Goal: Transaction & Acquisition: Purchase product/service

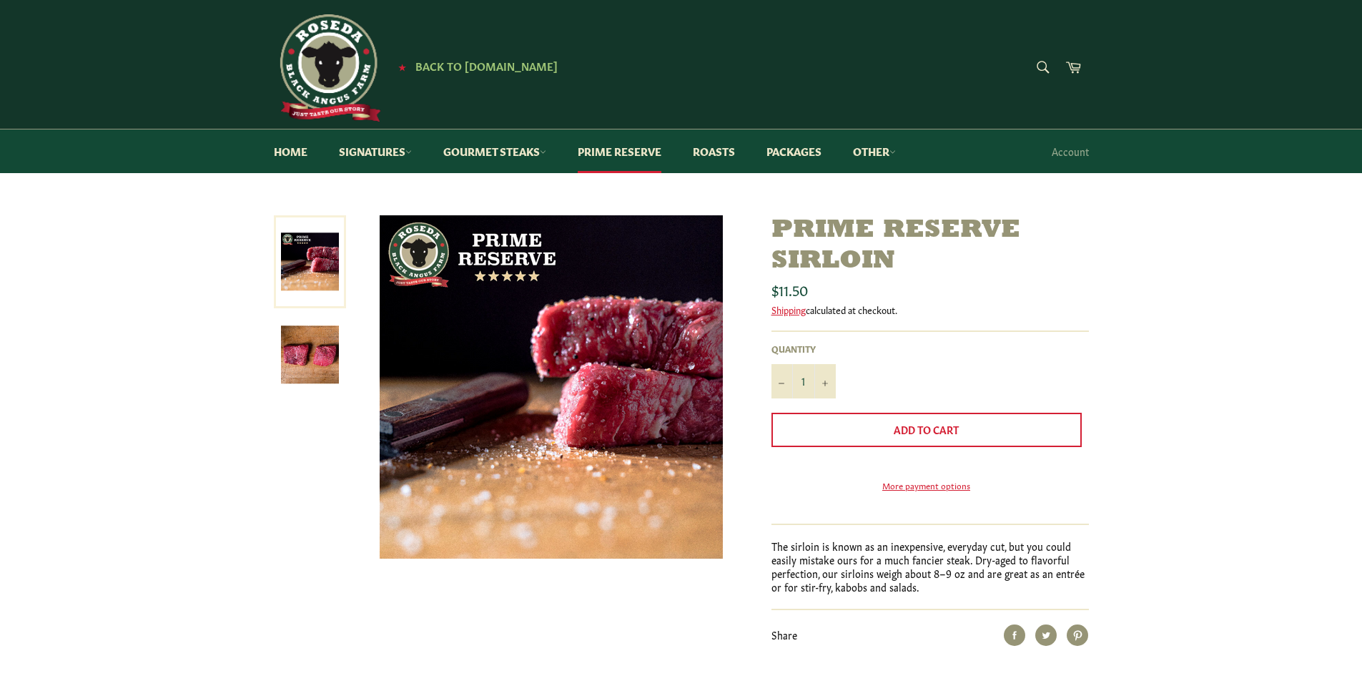
click at [308, 342] on img at bounding box center [310, 354] width 58 height 58
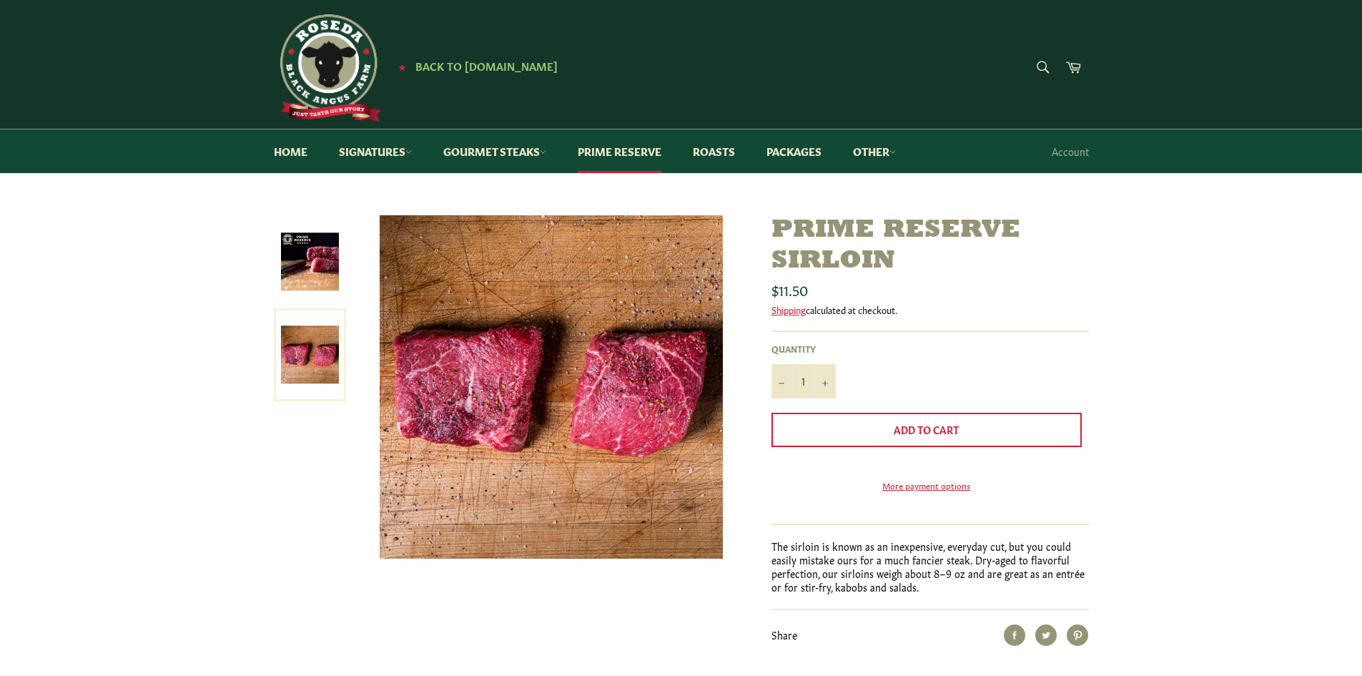
click at [315, 267] on img at bounding box center [310, 261] width 58 height 58
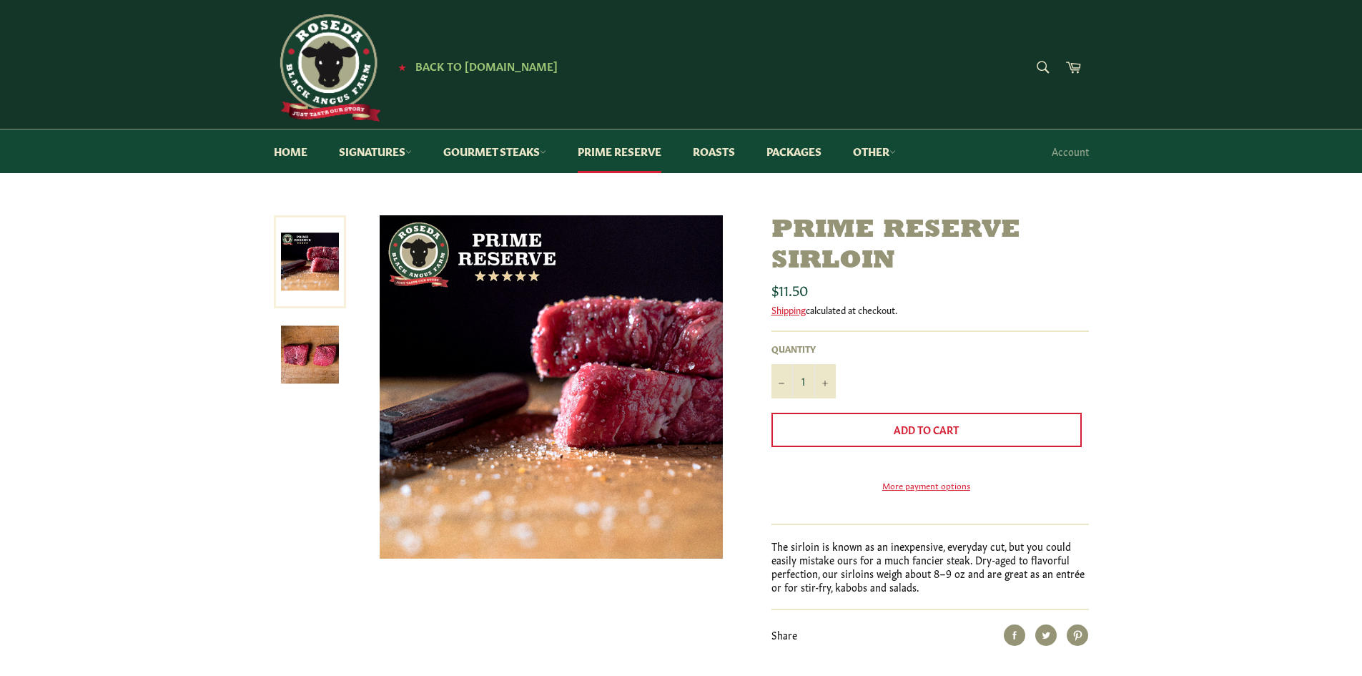
click at [315, 343] on img at bounding box center [310, 354] width 58 height 58
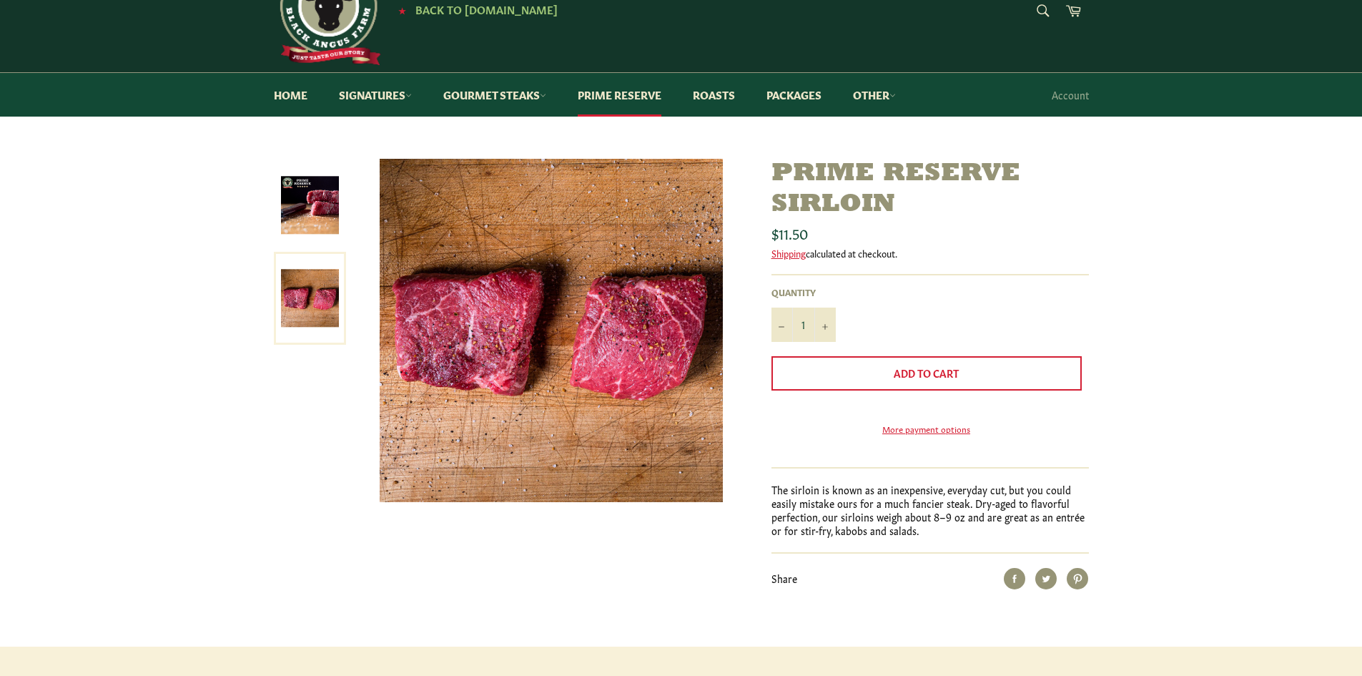
scroll to position [143, 0]
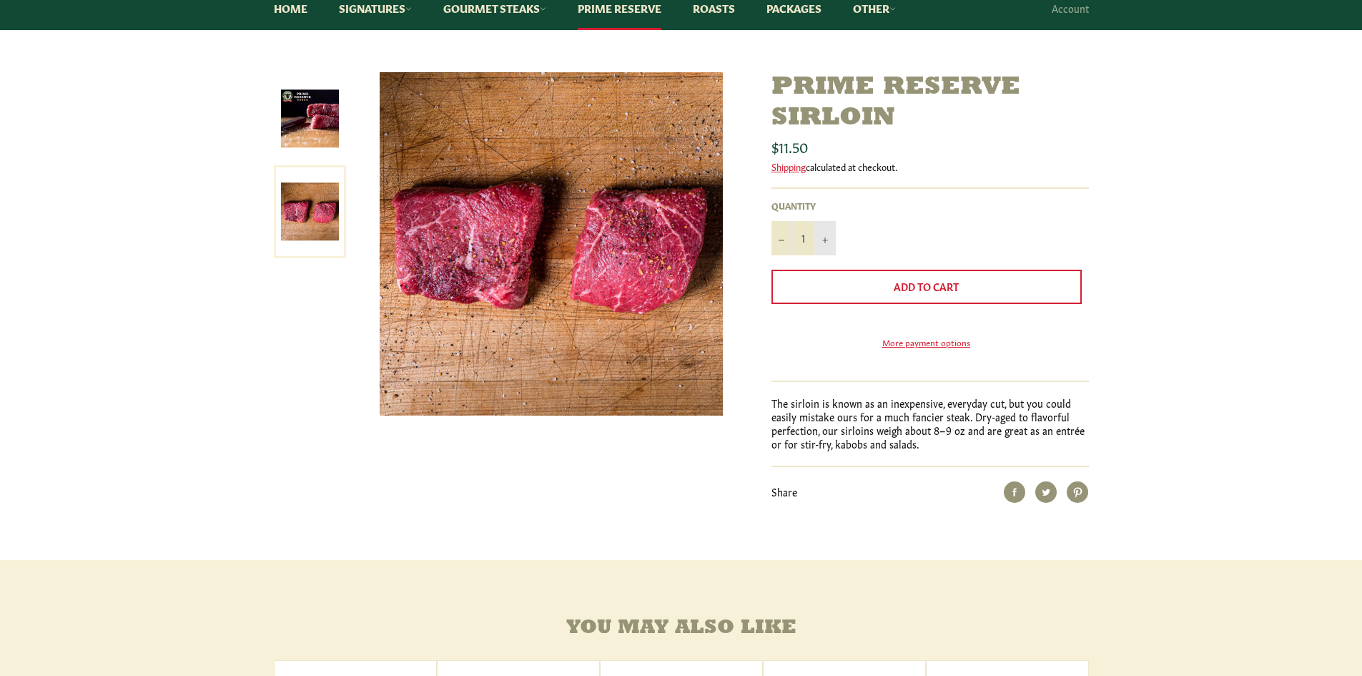
click at [826, 240] on icon "Increase item quantity by one" at bounding box center [825, 240] width 6 height 6
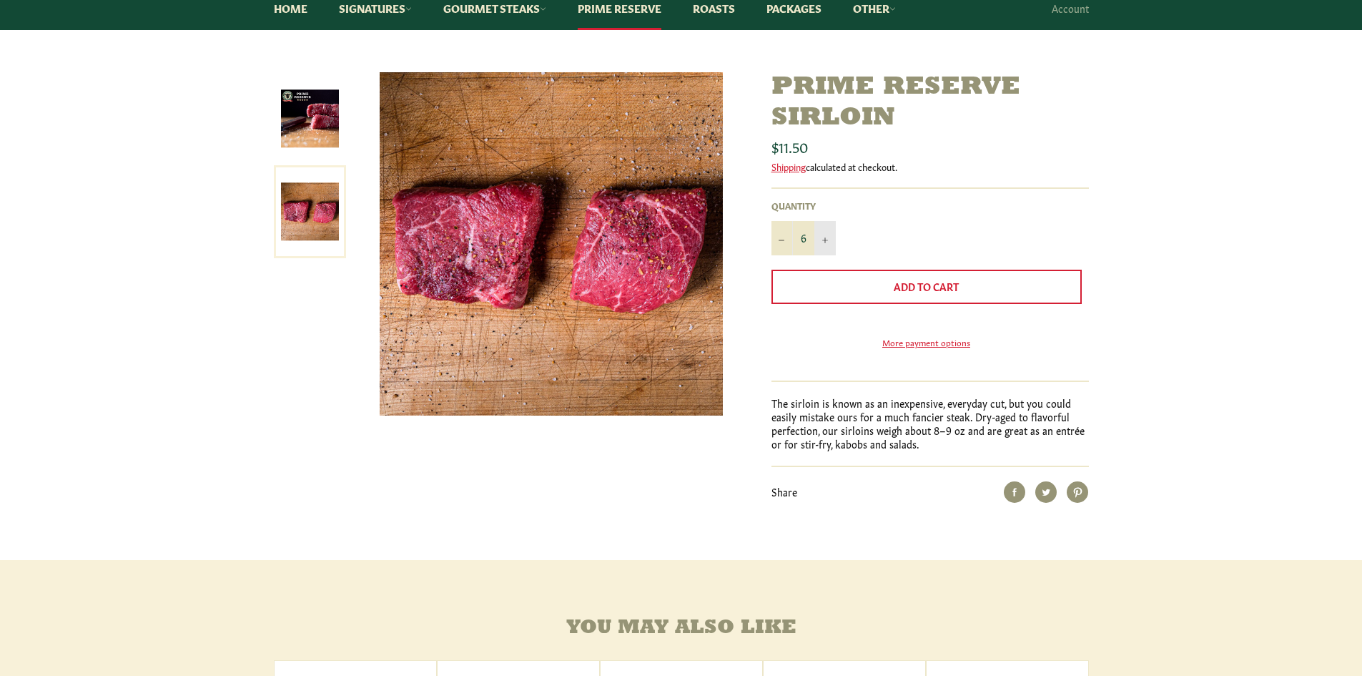
click at [826, 240] on icon "Increase item quantity by one" at bounding box center [825, 240] width 6 height 6
type input "8"
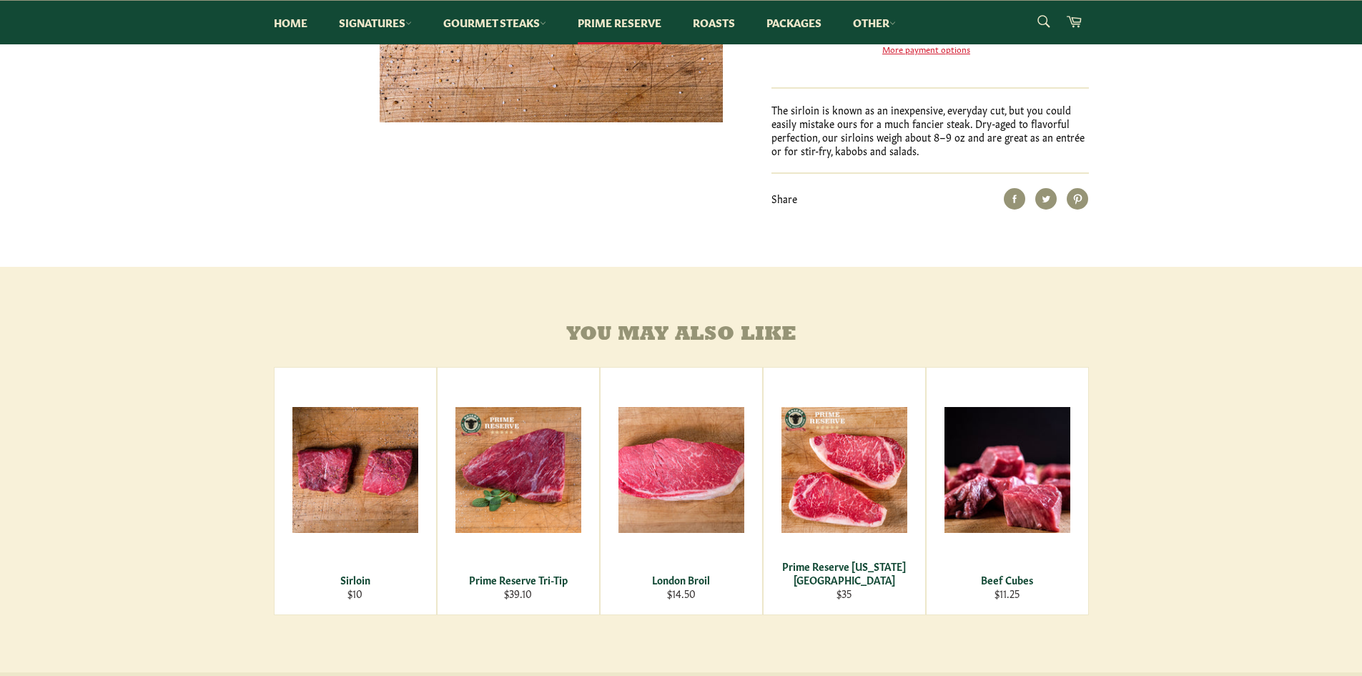
scroll to position [501, 0]
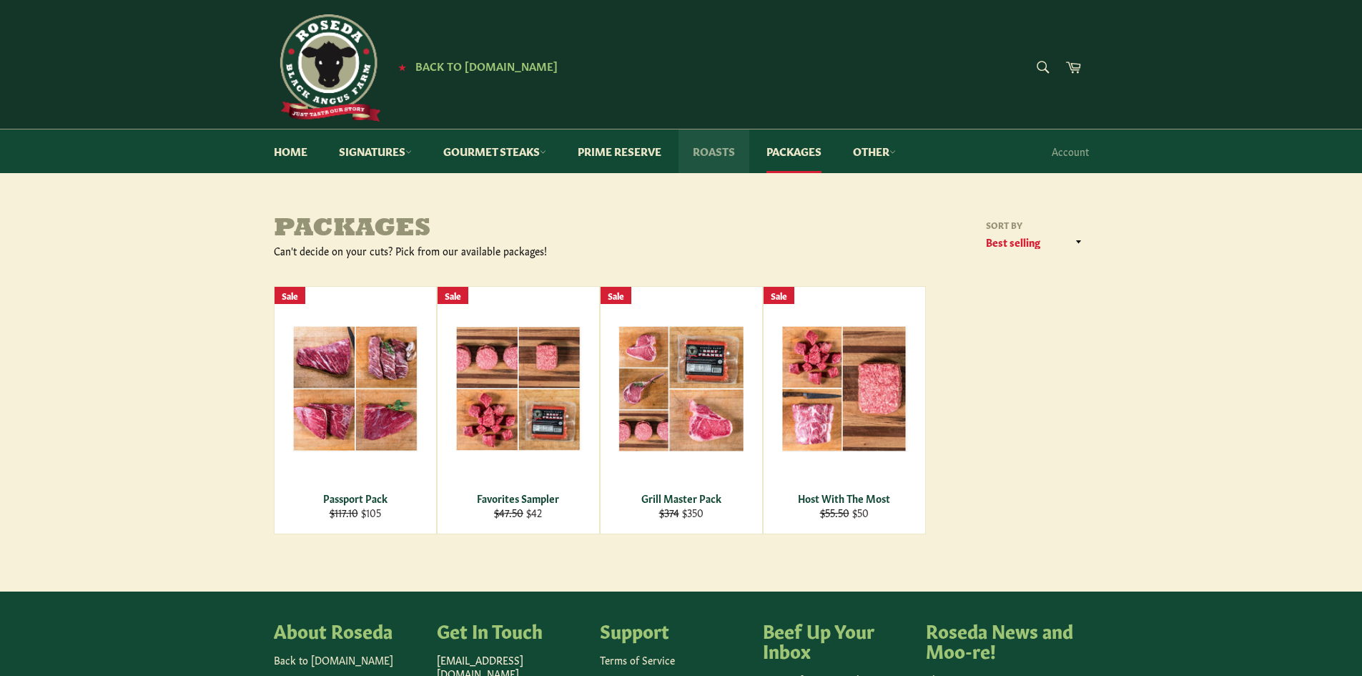
click at [711, 144] on link "Roasts" at bounding box center [714, 151] width 71 height 44
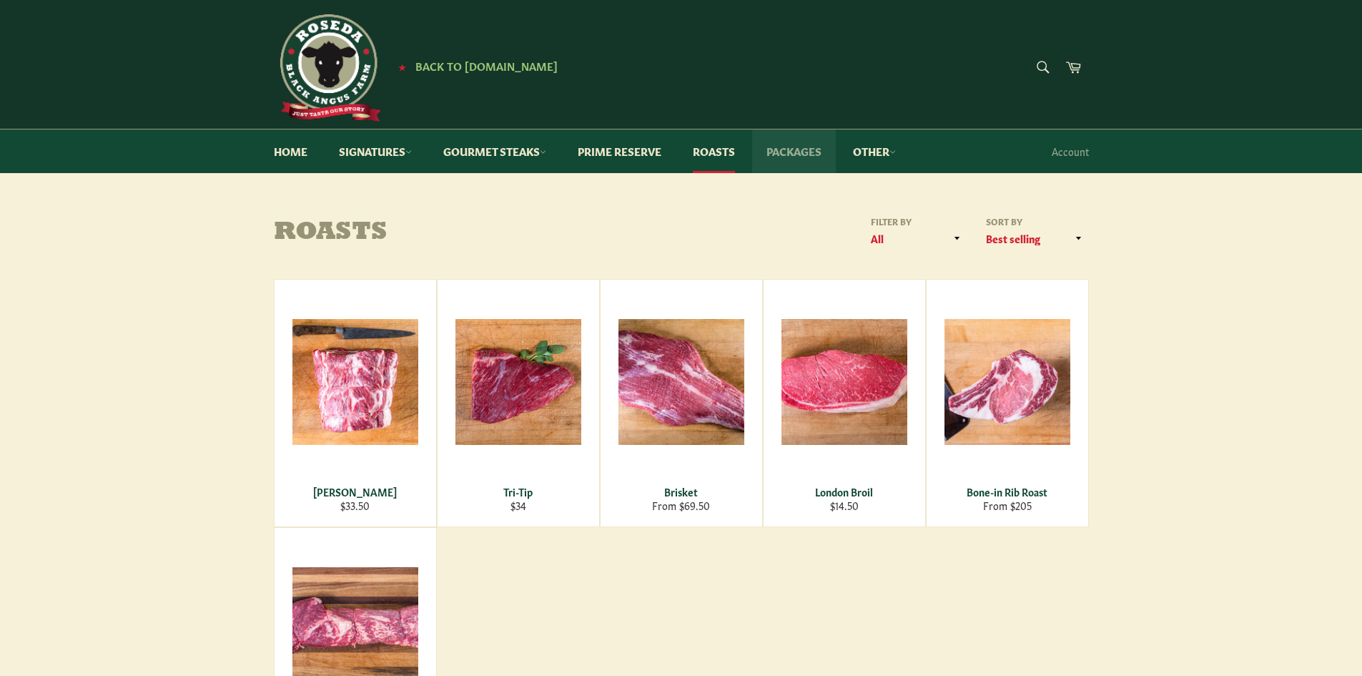
click at [818, 156] on link "Packages" at bounding box center [794, 151] width 84 height 44
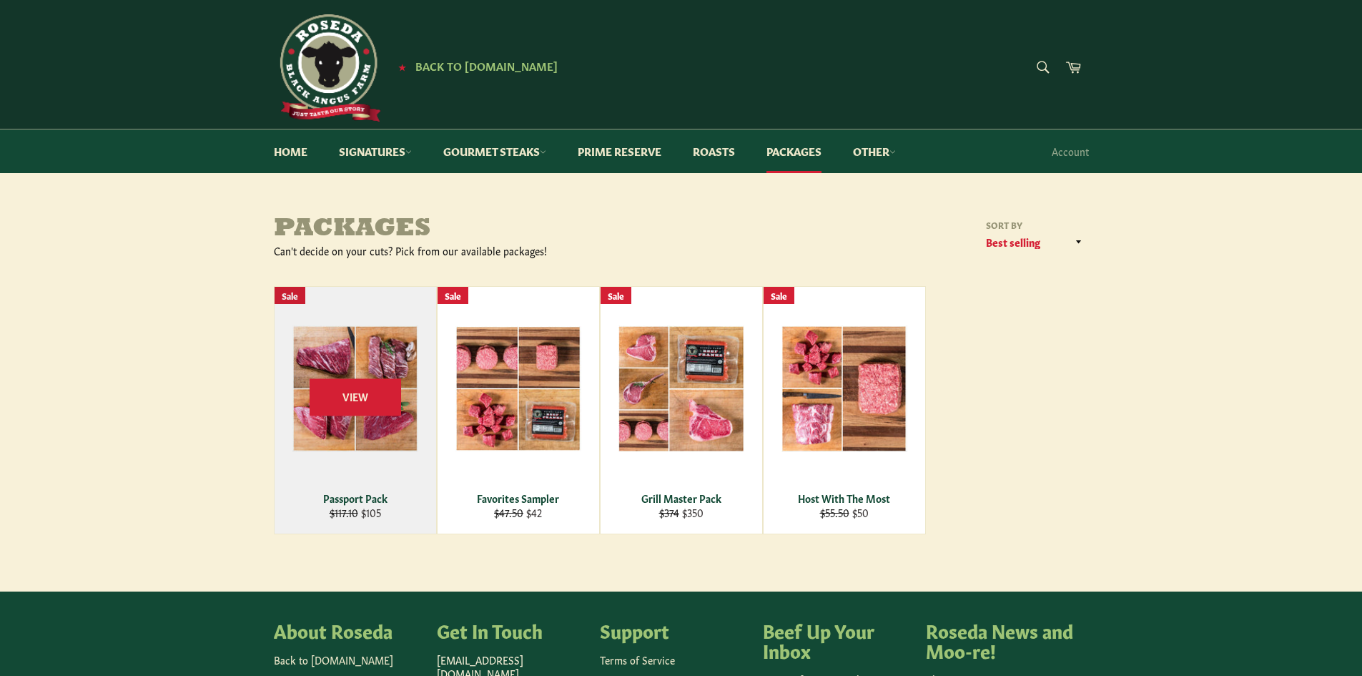
click at [367, 355] on div "View" at bounding box center [356, 410] width 162 height 247
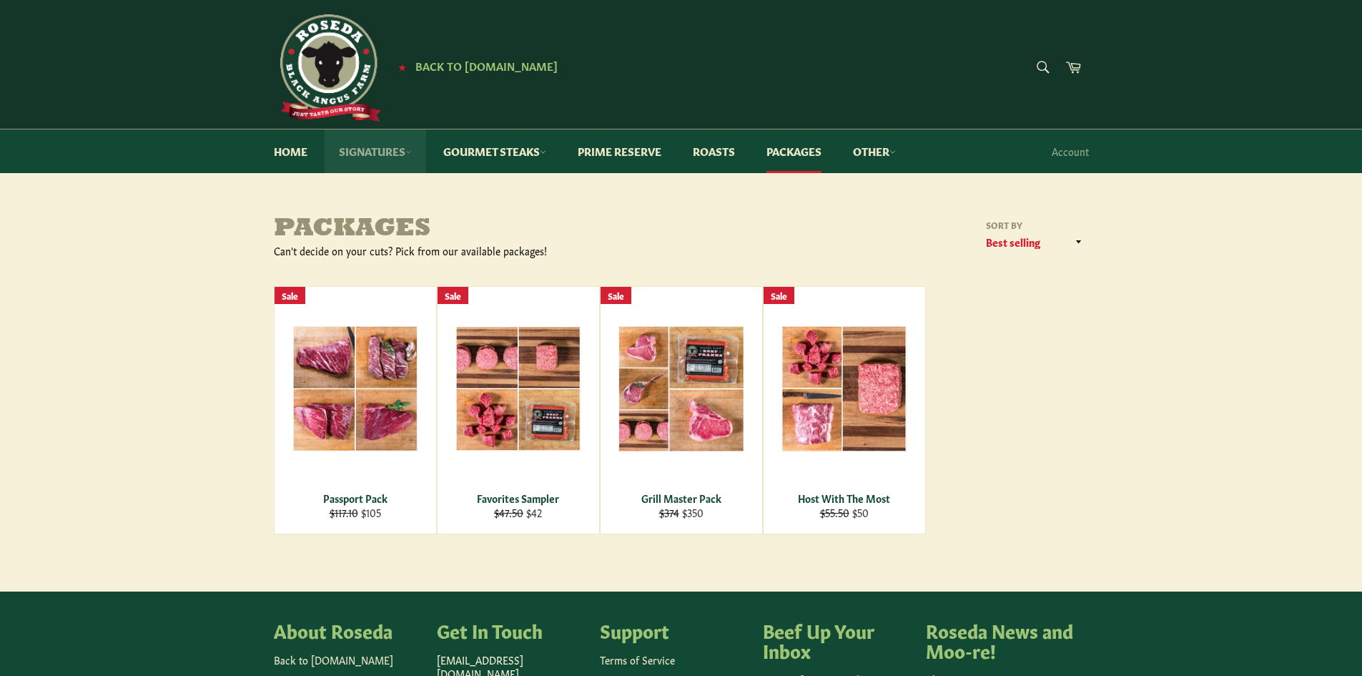
click at [380, 156] on link "Signatures" at bounding box center [376, 151] width 102 height 44
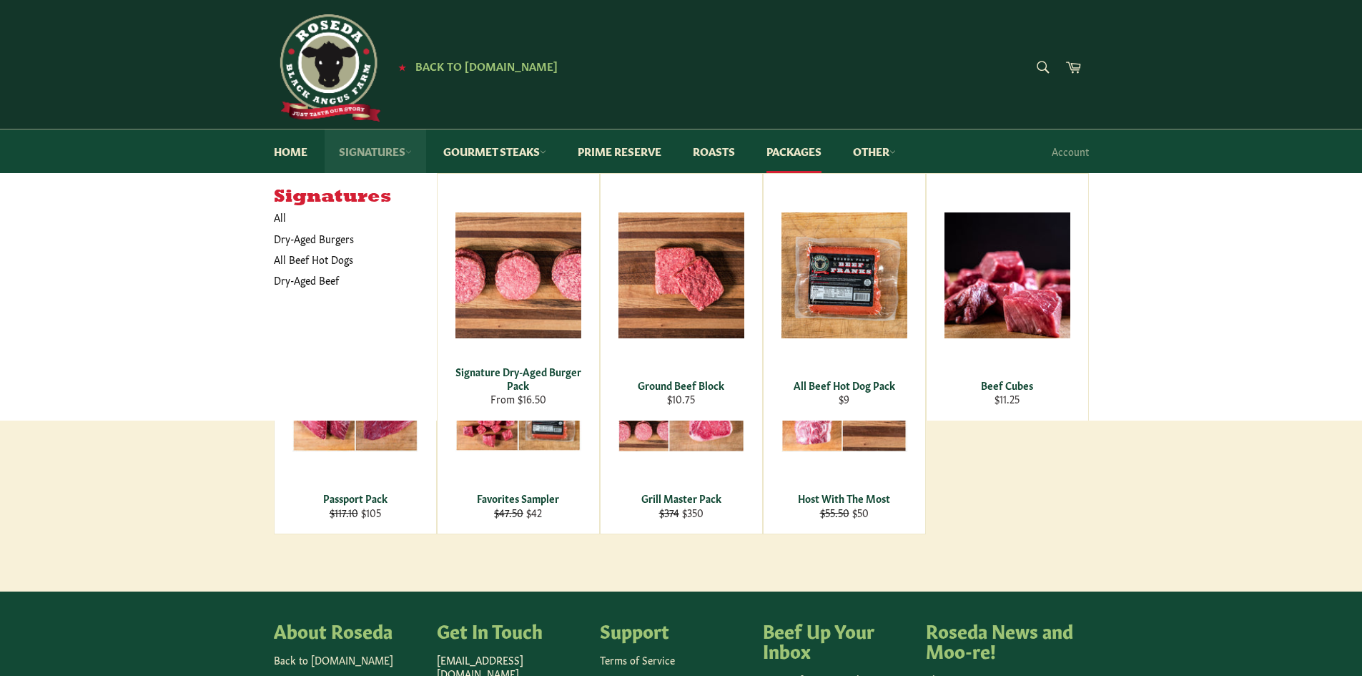
click at [380, 156] on link "Signatures" at bounding box center [376, 151] width 102 height 44
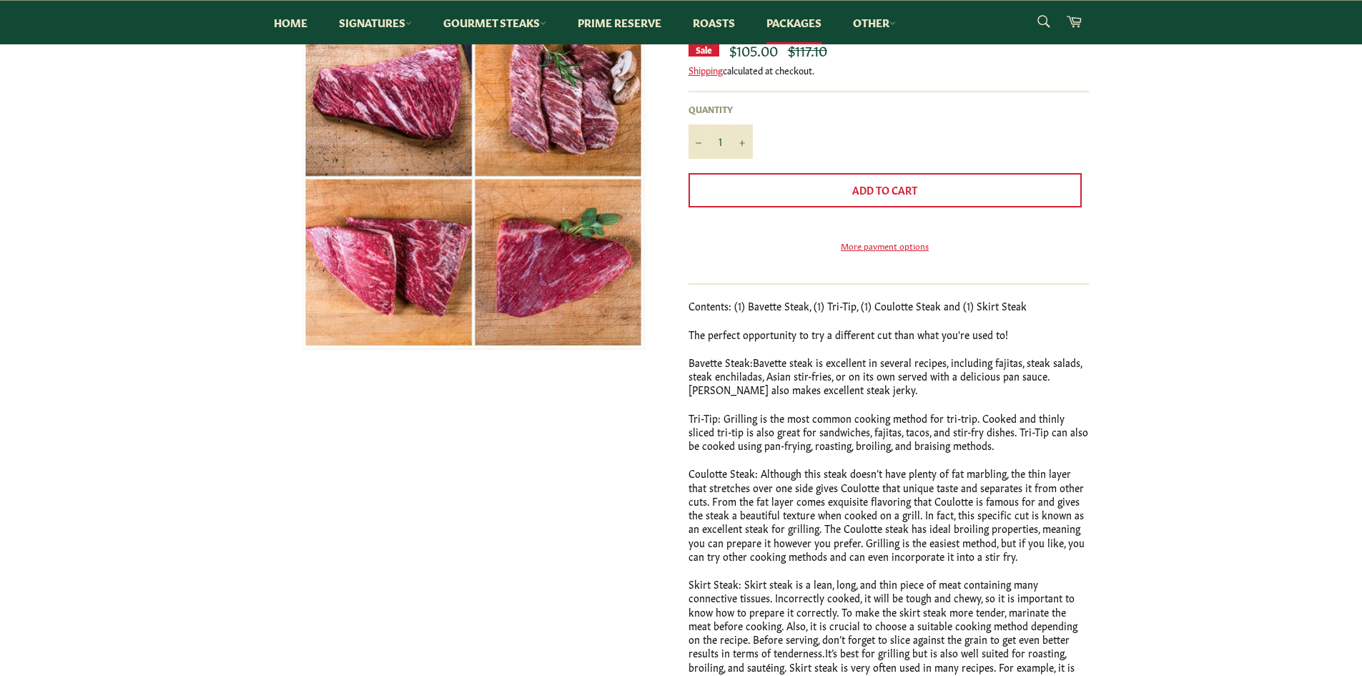
scroll to position [215, 0]
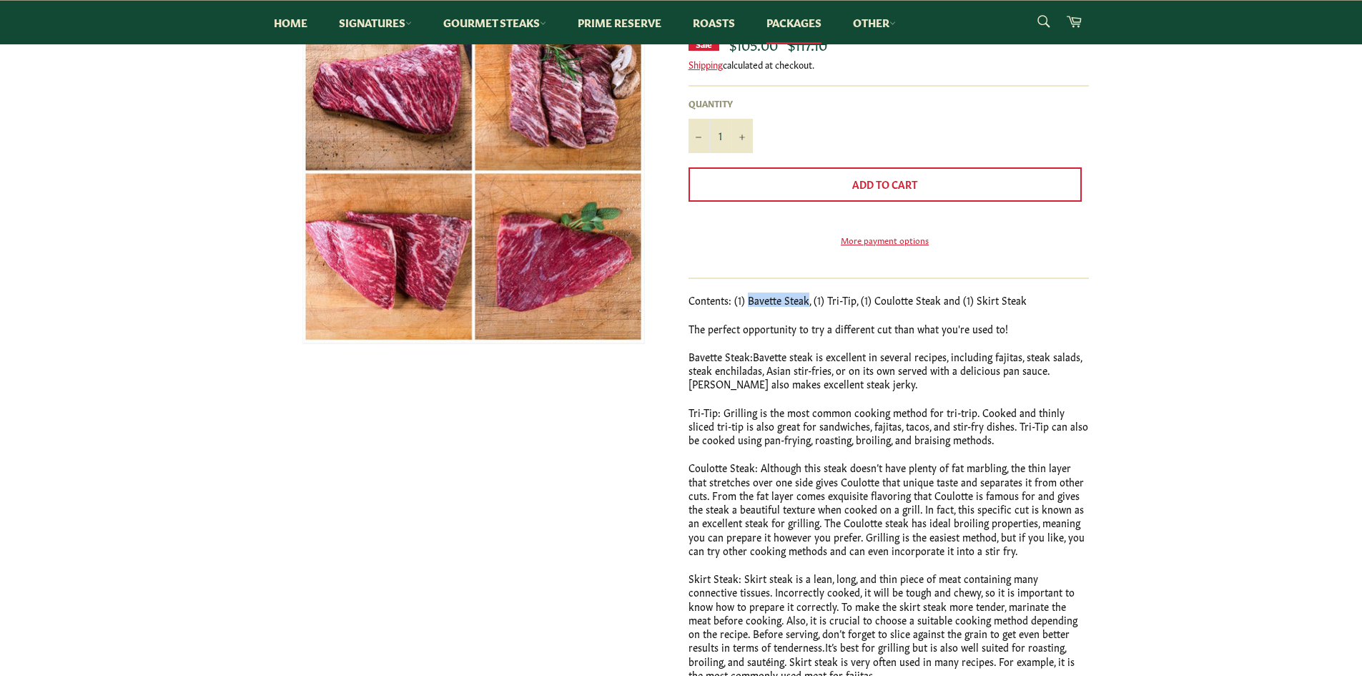
drag, startPoint x: 746, startPoint y: 326, endPoint x: 804, endPoint y: 325, distance: 57.9
click at [804, 307] on p "Contents: (1) Bavette Steak, (1) Tri-Tip, (1) Coulotte Steak and (1) Skirt Steak" at bounding box center [889, 300] width 400 height 14
drag, startPoint x: 869, startPoint y: 320, endPoint x: 932, endPoint y: 321, distance: 62.2
click at [932, 307] on p "Contents: (1) Bavette Steak, (1) Tri-Tip, (1) Coulotte Steak and (1) Skirt Steak" at bounding box center [889, 300] width 400 height 14
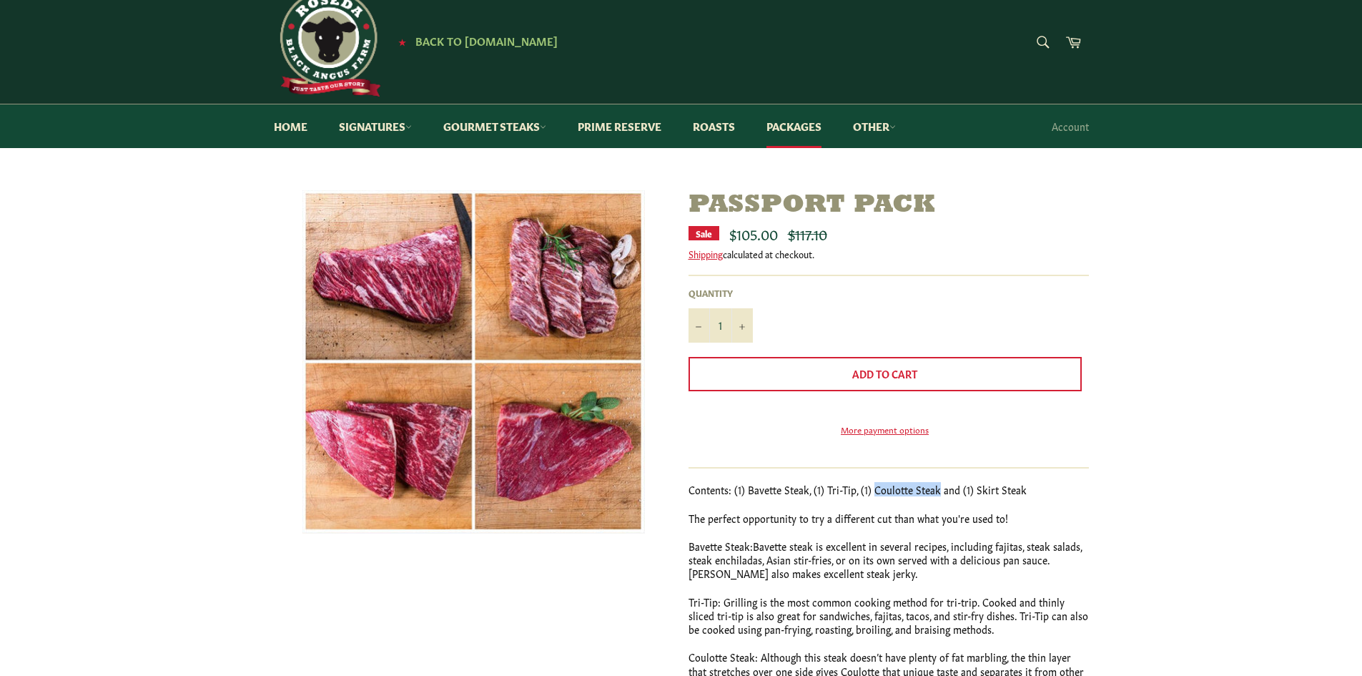
scroll to position [0, 0]
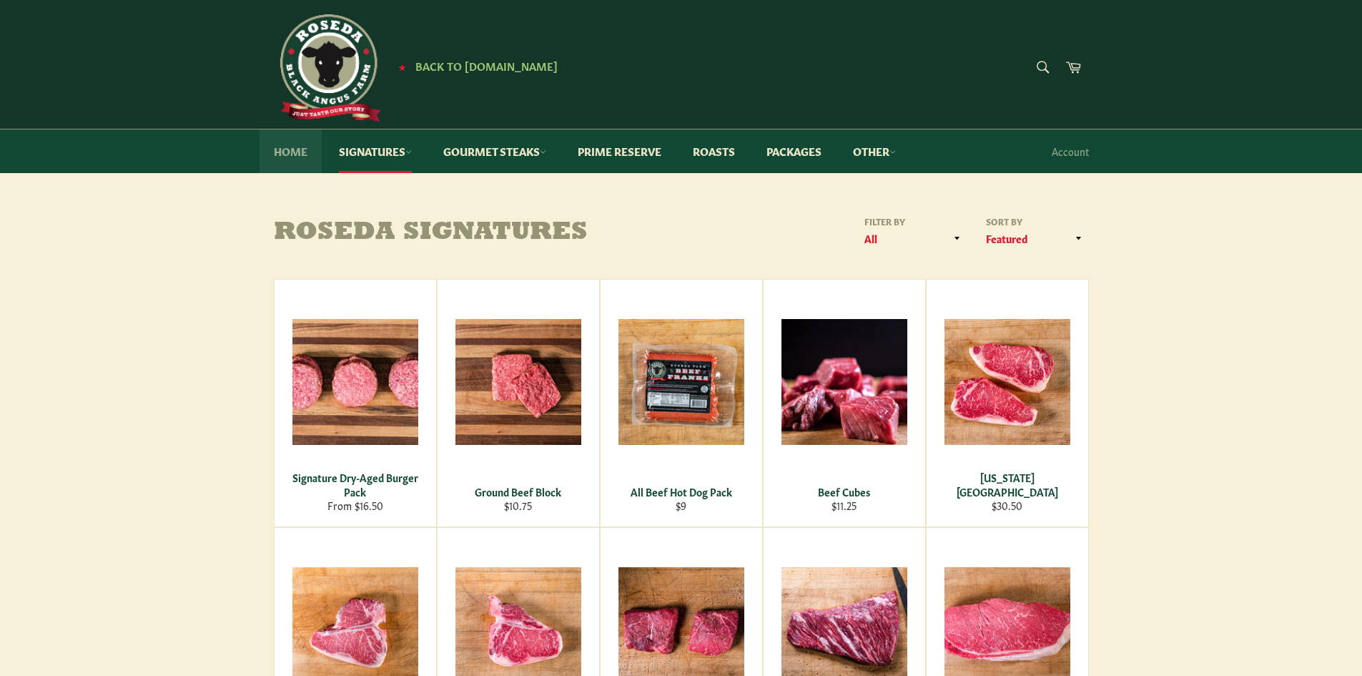
click at [289, 155] on link "Home" at bounding box center [291, 151] width 62 height 44
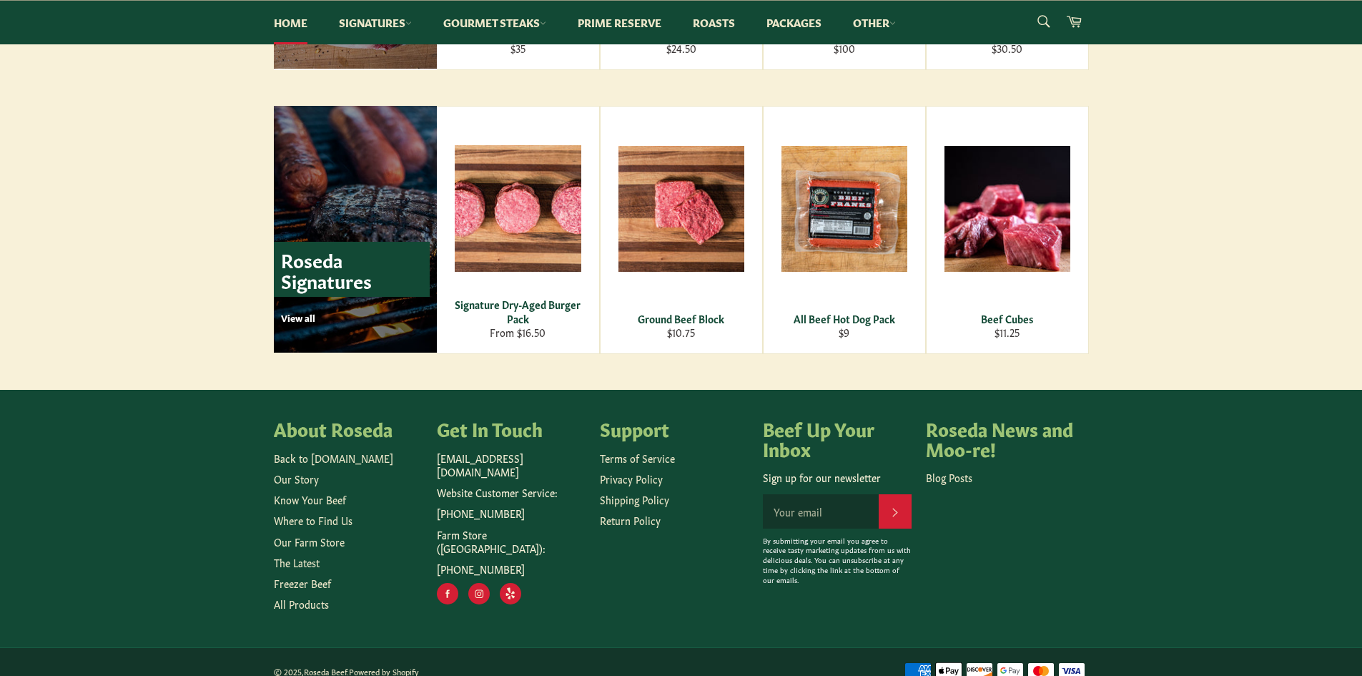
scroll to position [1939, 0]
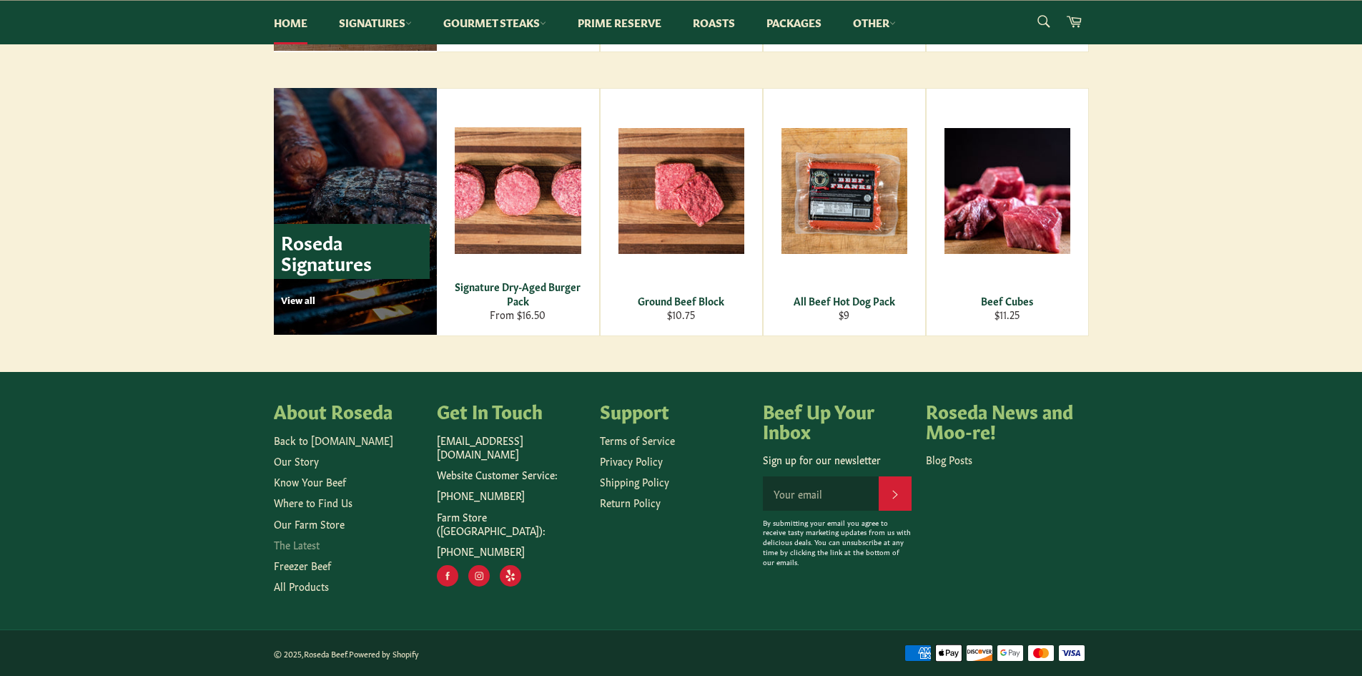
click at [305, 546] on link "The Latest" at bounding box center [297, 544] width 46 height 14
